Goal: Task Accomplishment & Management: Manage account settings

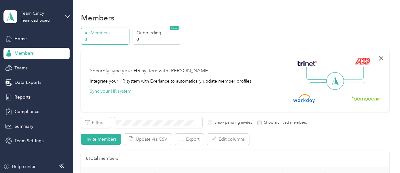
click at [380, 58] on icon "button" at bounding box center [381, 59] width 8 height 8
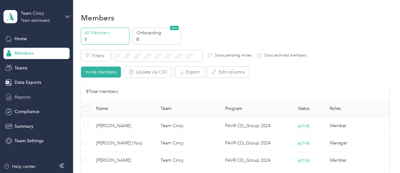
click at [26, 96] on span "Reports" at bounding box center [22, 97] width 16 height 7
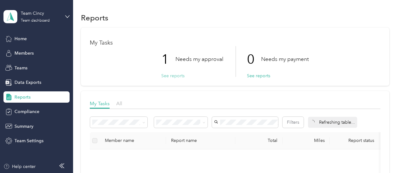
click at [177, 77] on button "See reports" at bounding box center [172, 76] width 23 height 7
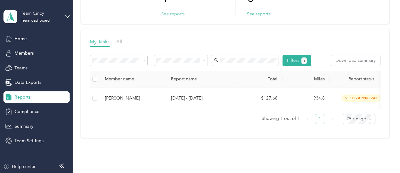
scroll to position [63, 0]
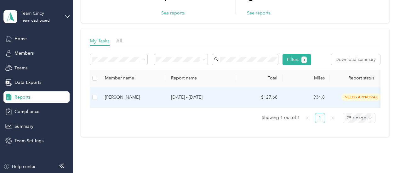
click at [174, 101] on p "[DATE] - [DATE]" at bounding box center [200, 97] width 59 height 7
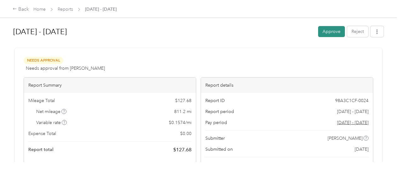
click at [332, 31] on button "Approve" at bounding box center [331, 31] width 27 height 11
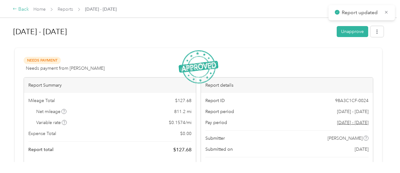
click at [16, 10] on icon at bounding box center [15, 9] width 4 height 4
